Goal: Check status: Check status

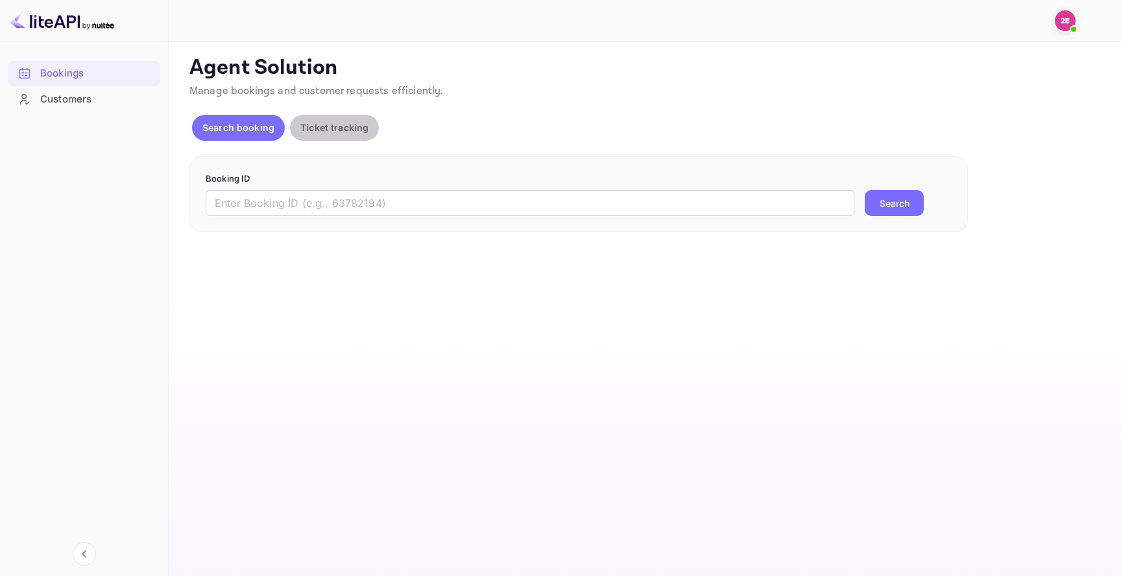
click at [348, 126] on p "Ticket tracking" at bounding box center [334, 128] width 68 height 14
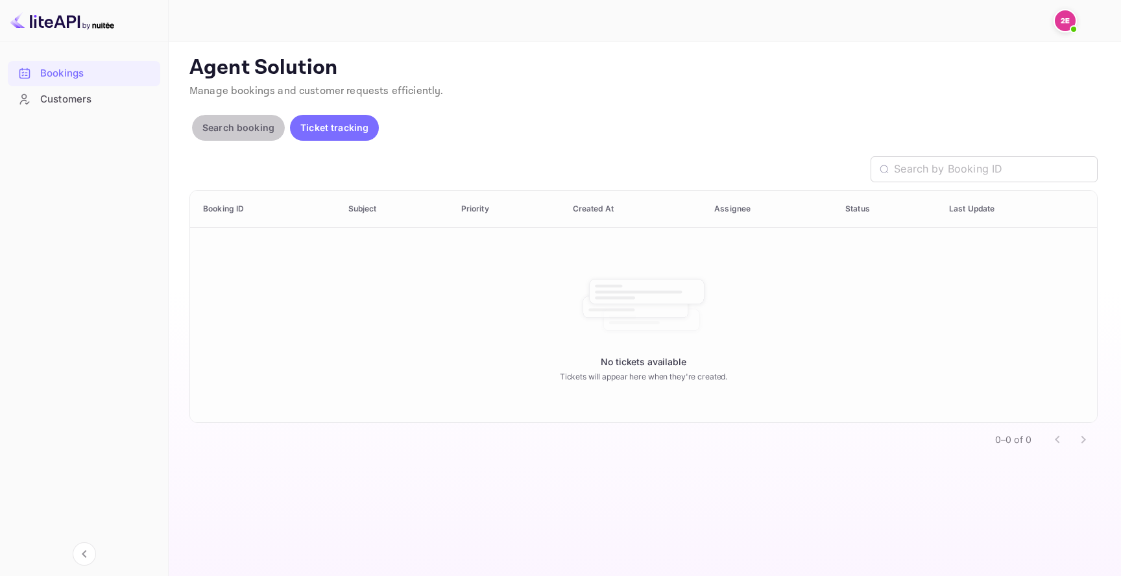
click at [246, 126] on p "Search booking" at bounding box center [238, 128] width 72 height 14
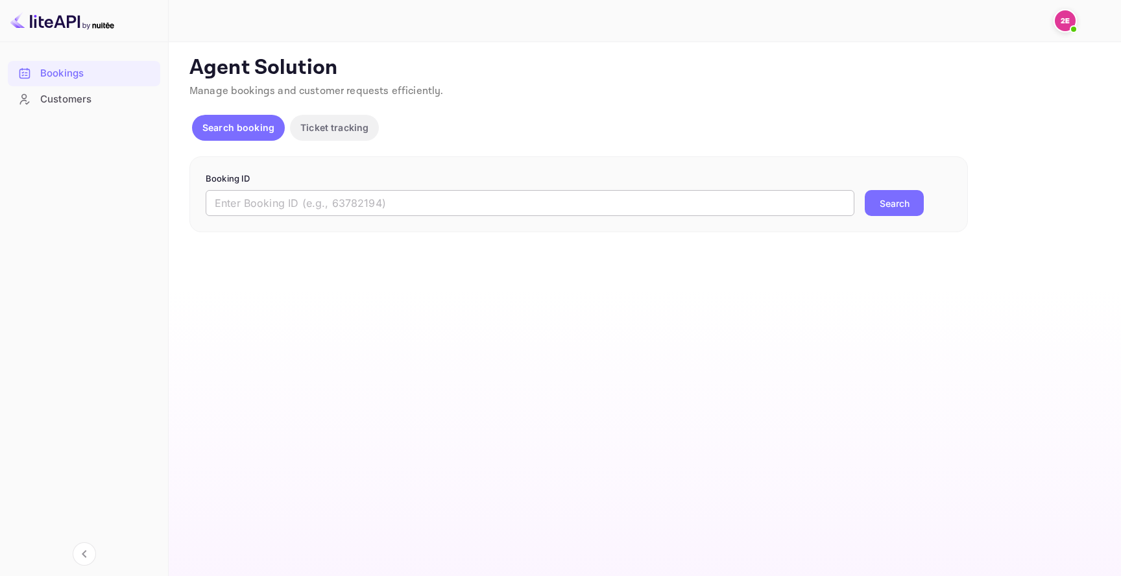
click at [400, 214] on input "text" at bounding box center [530, 203] width 649 height 26
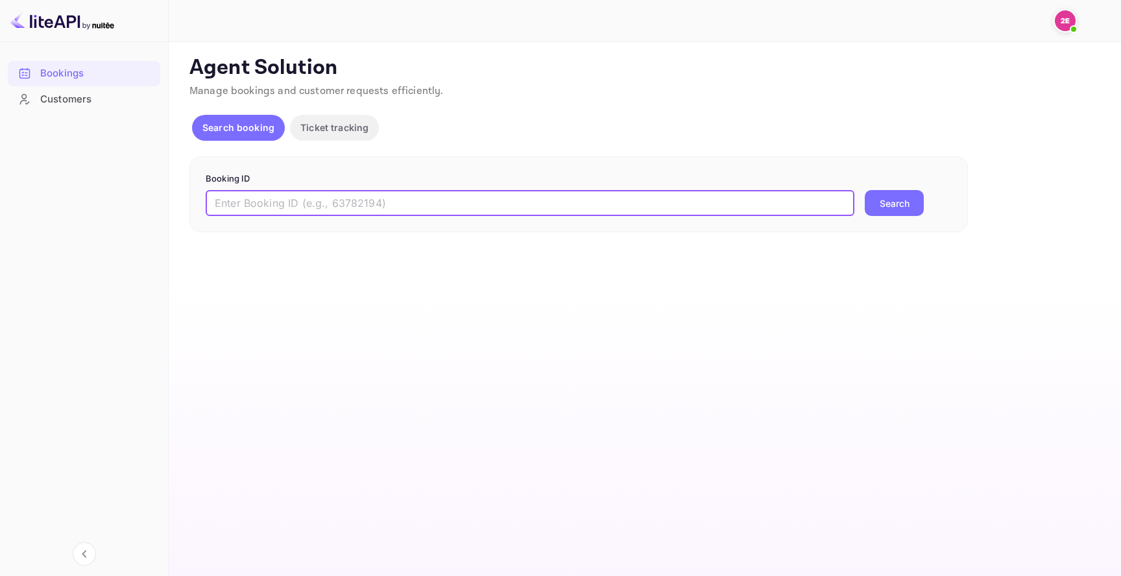
paste input "8012305"
type input "8012305"
click at [901, 212] on button "Search" at bounding box center [894, 203] width 59 height 26
